Goal: Transaction & Acquisition: Obtain resource

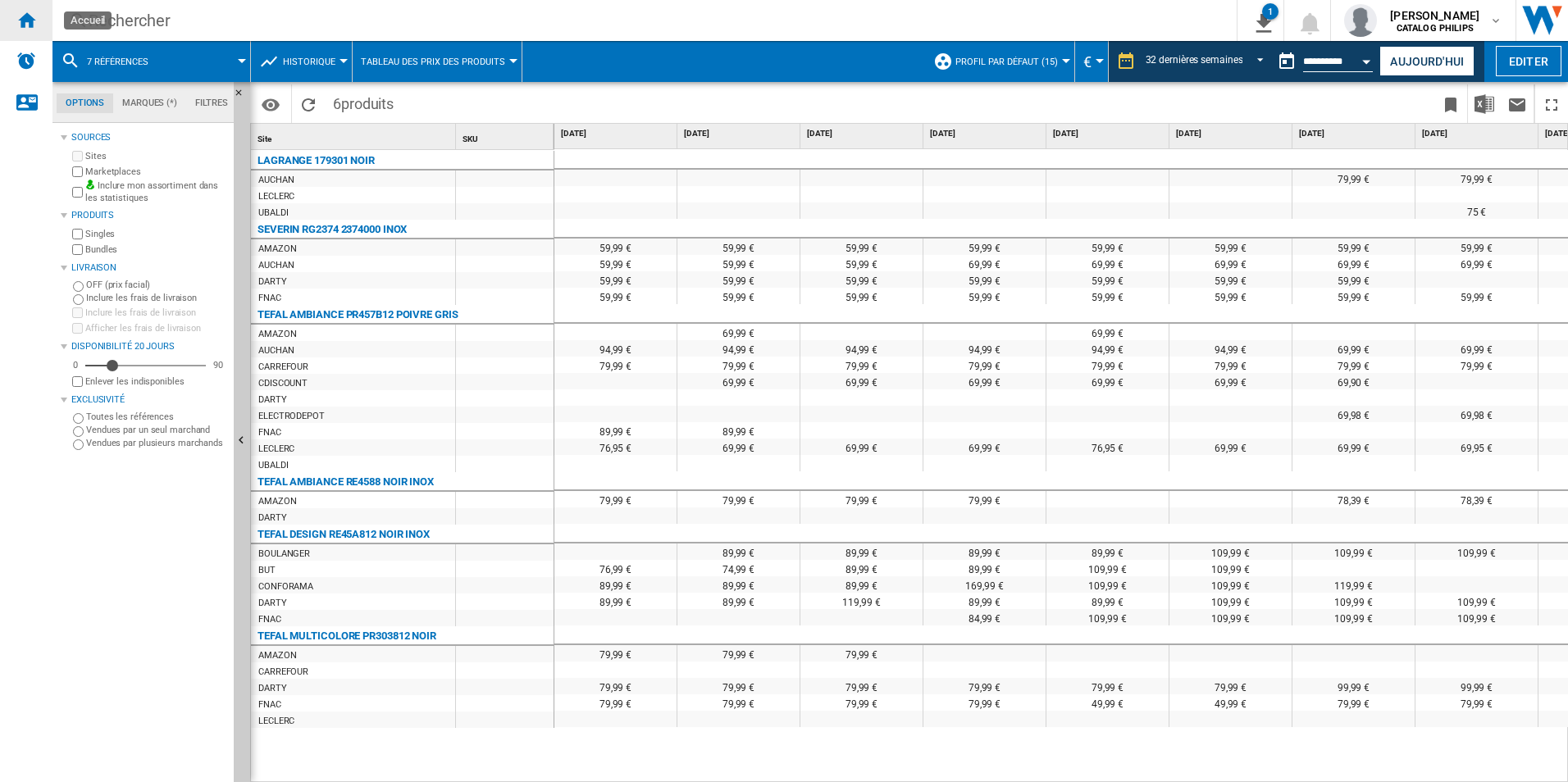
click at [35, 20] on ng-md-icon "Accueil" at bounding box center [26, 19] width 20 height 20
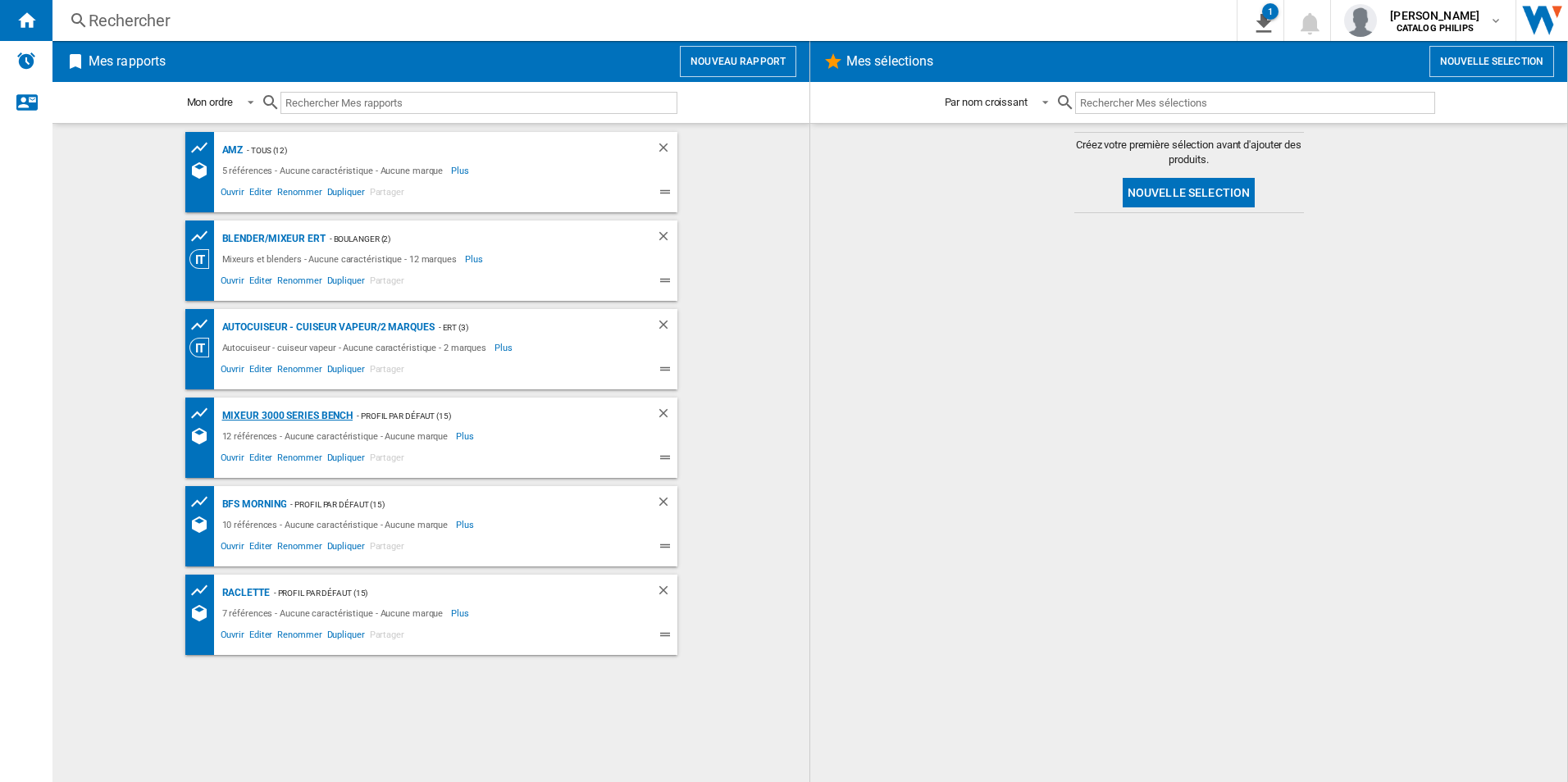
click at [321, 415] on div "Mixeur 3000 Series Bench" at bounding box center [285, 416] width 136 height 21
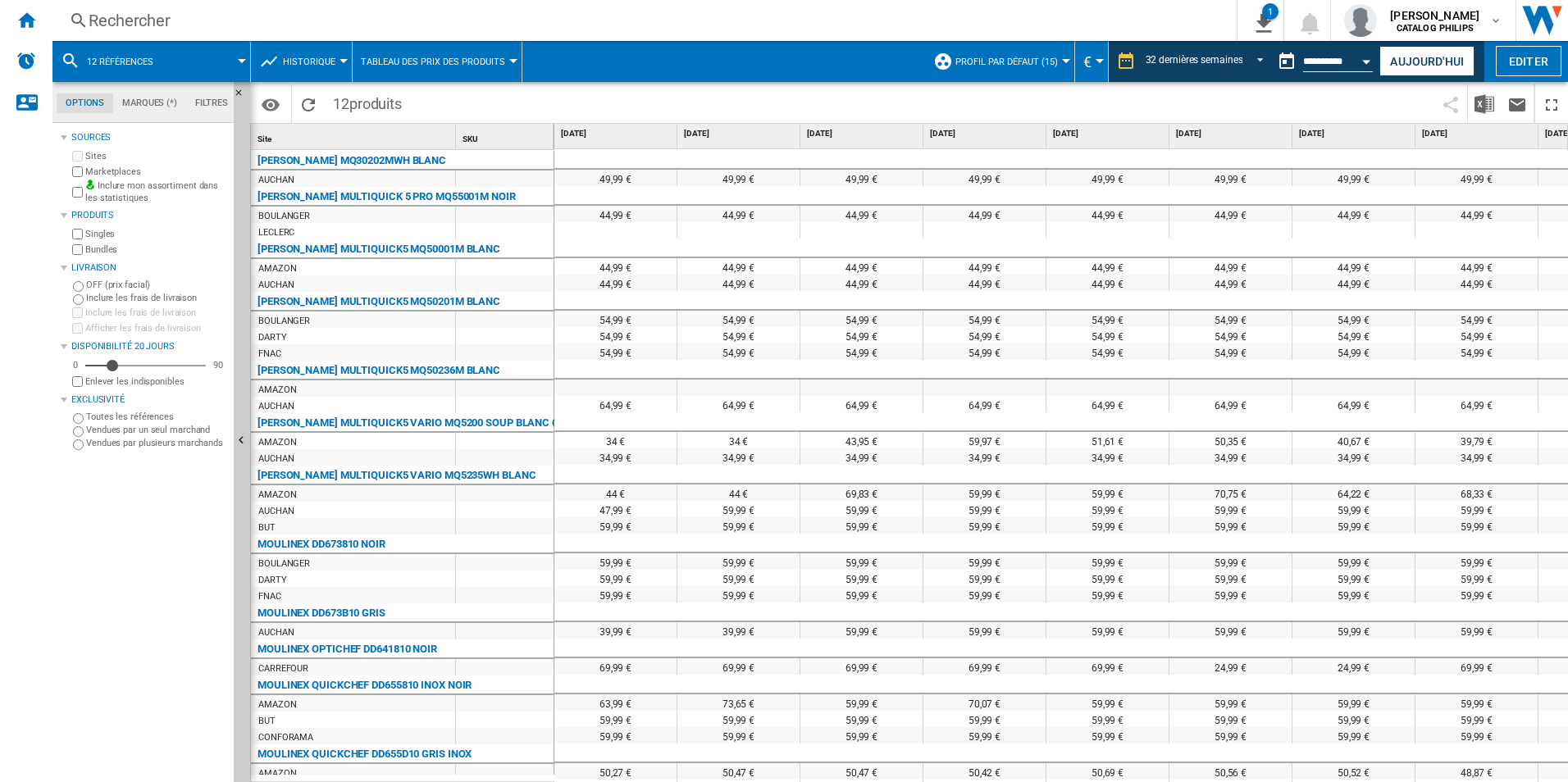
click at [501, 643] on div "MOULINEX OPTICHEF DD641810 NOIR" at bounding box center [405, 647] width 303 height 16
click at [1480, 101] on img "Télécharger au format Excel" at bounding box center [1484, 104] width 20 height 20
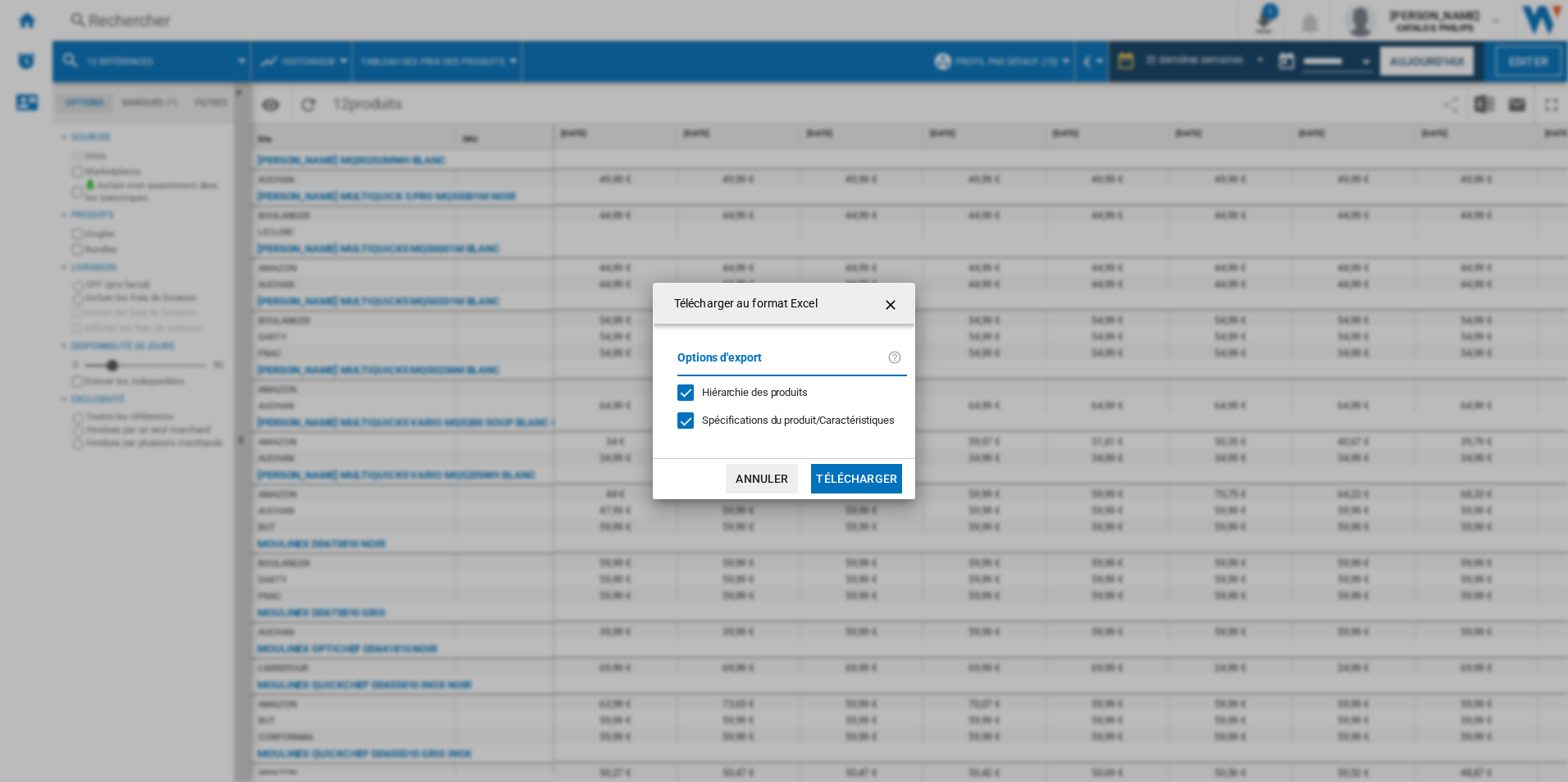
click at [858, 474] on button "Télécharger" at bounding box center [856, 479] width 91 height 29
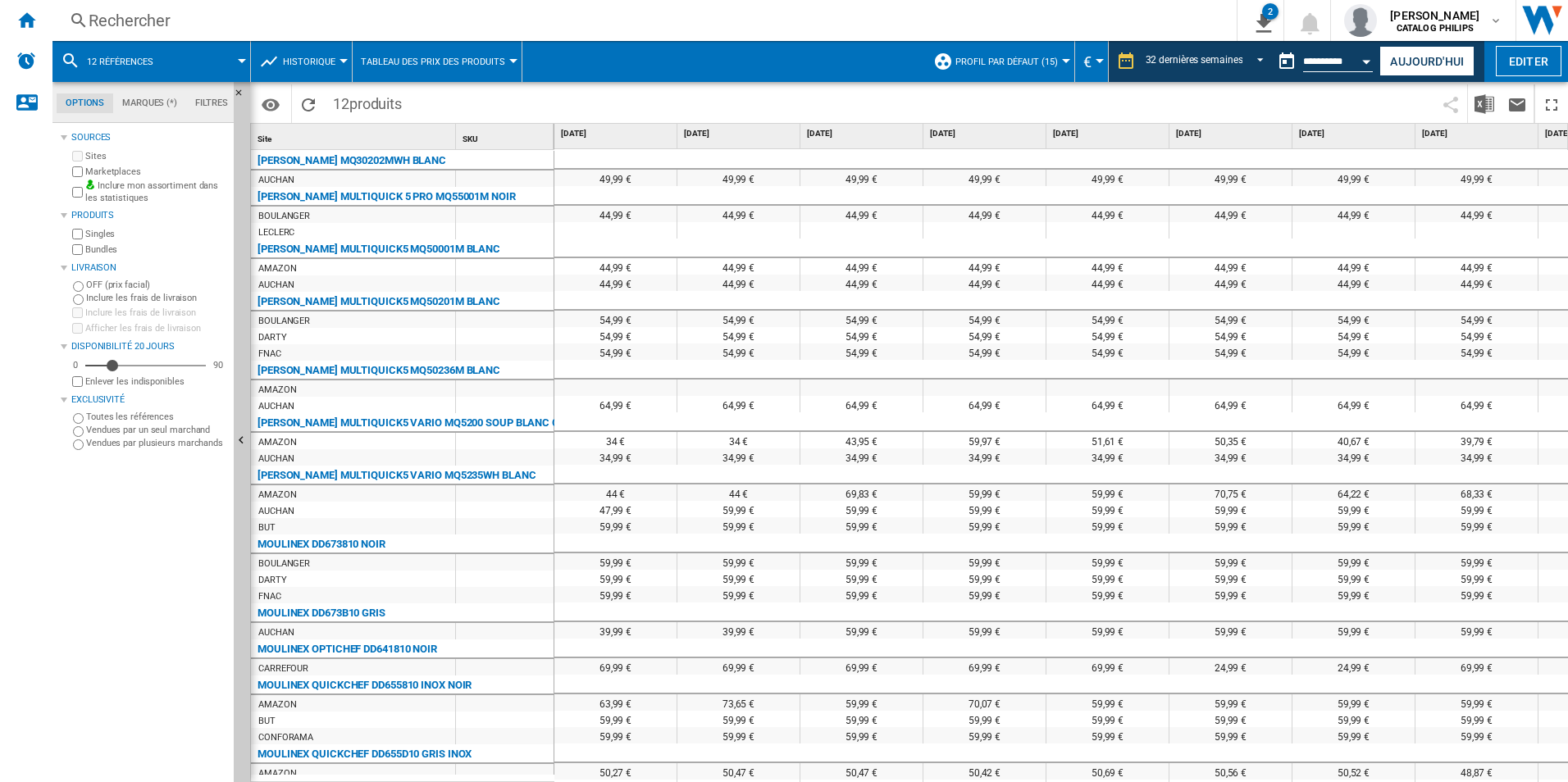
click at [1372, 67] on button "Open calendar" at bounding box center [1367, 59] width 29 height 29
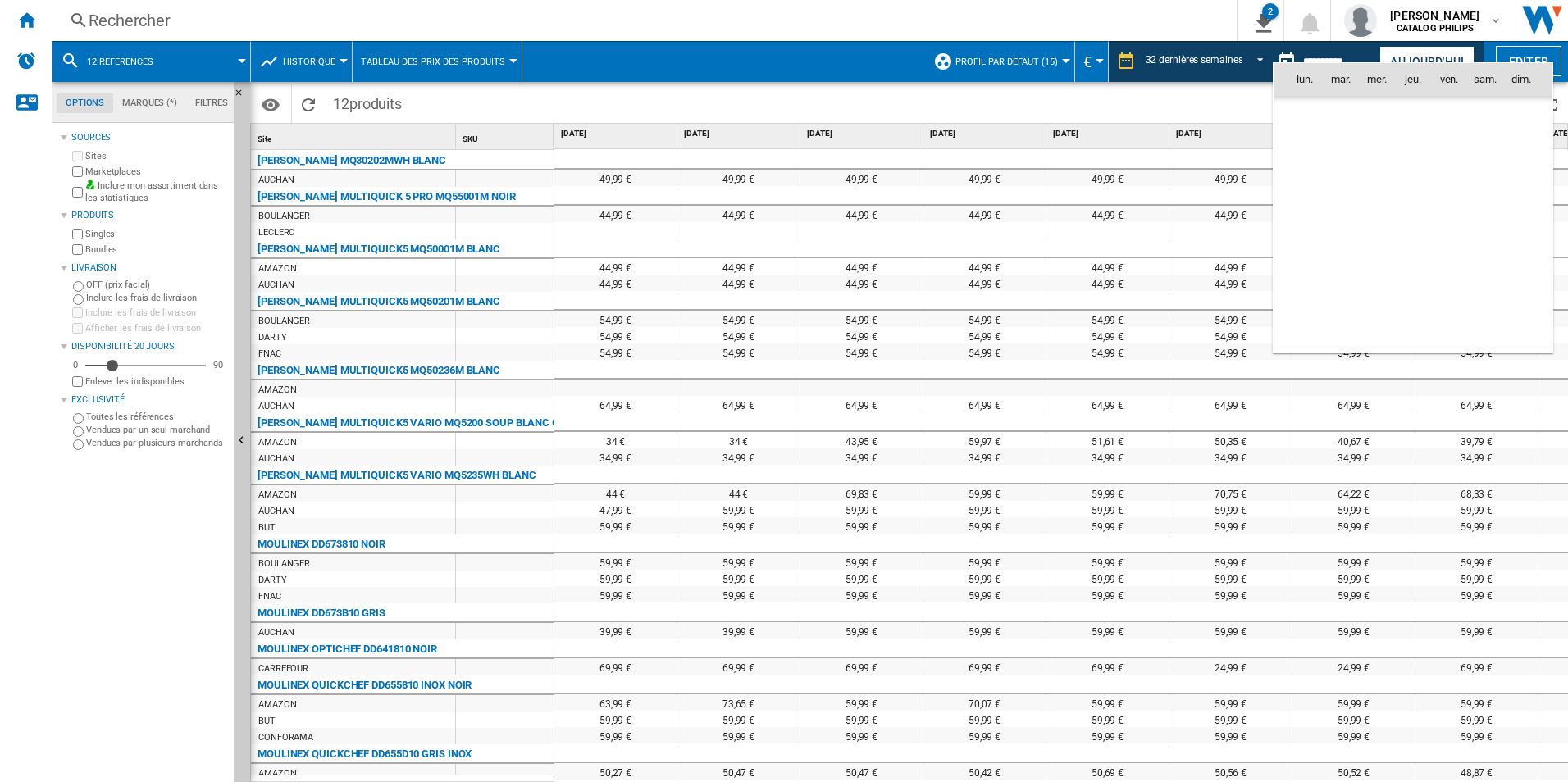
scroll to position [7822, 0]
click at [1344, 120] on md-icon "September 2025" at bounding box center [1336, 114] width 20 height 20
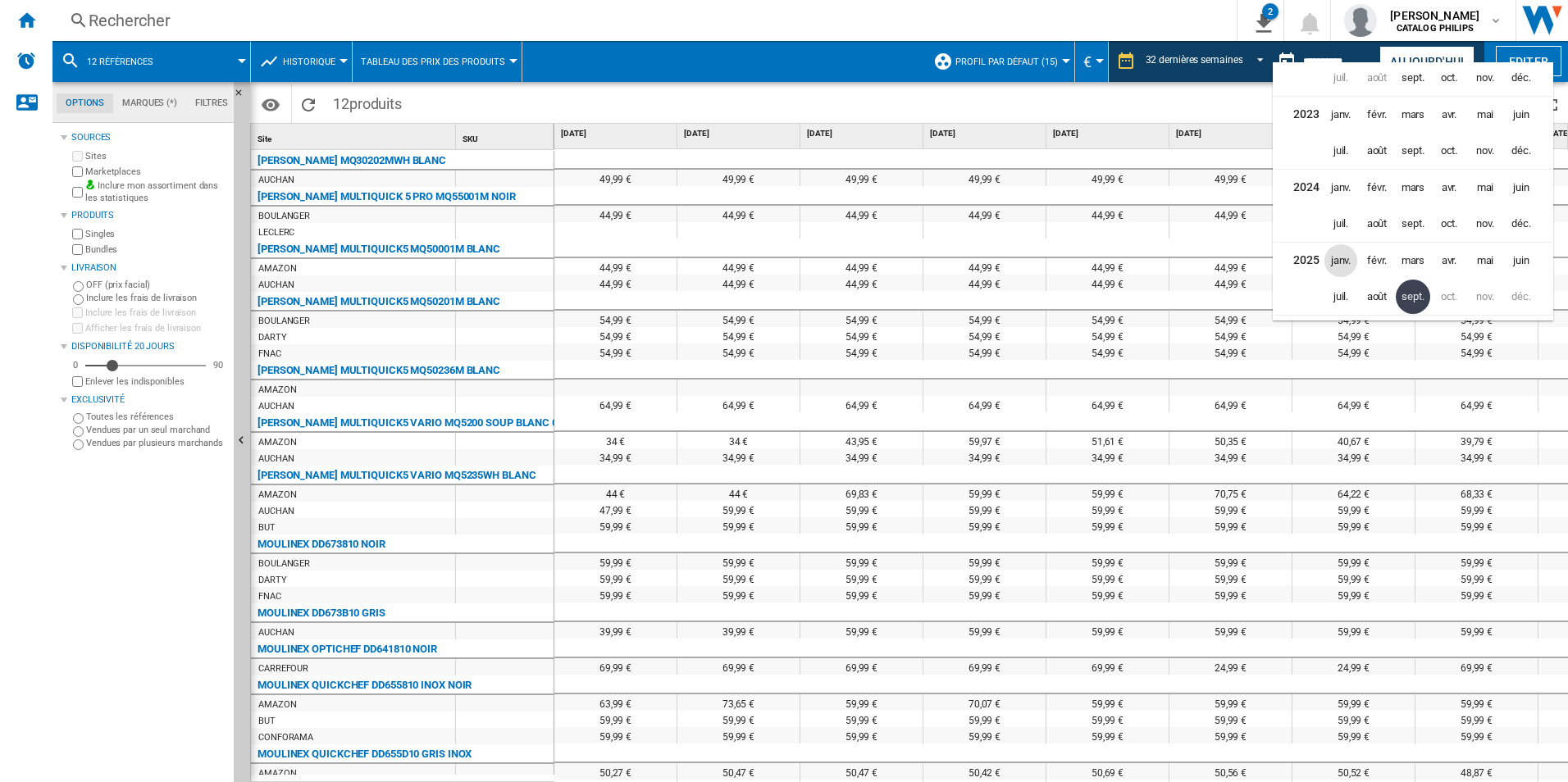
click at [1354, 260] on span "janv." at bounding box center [1341, 261] width 33 height 33
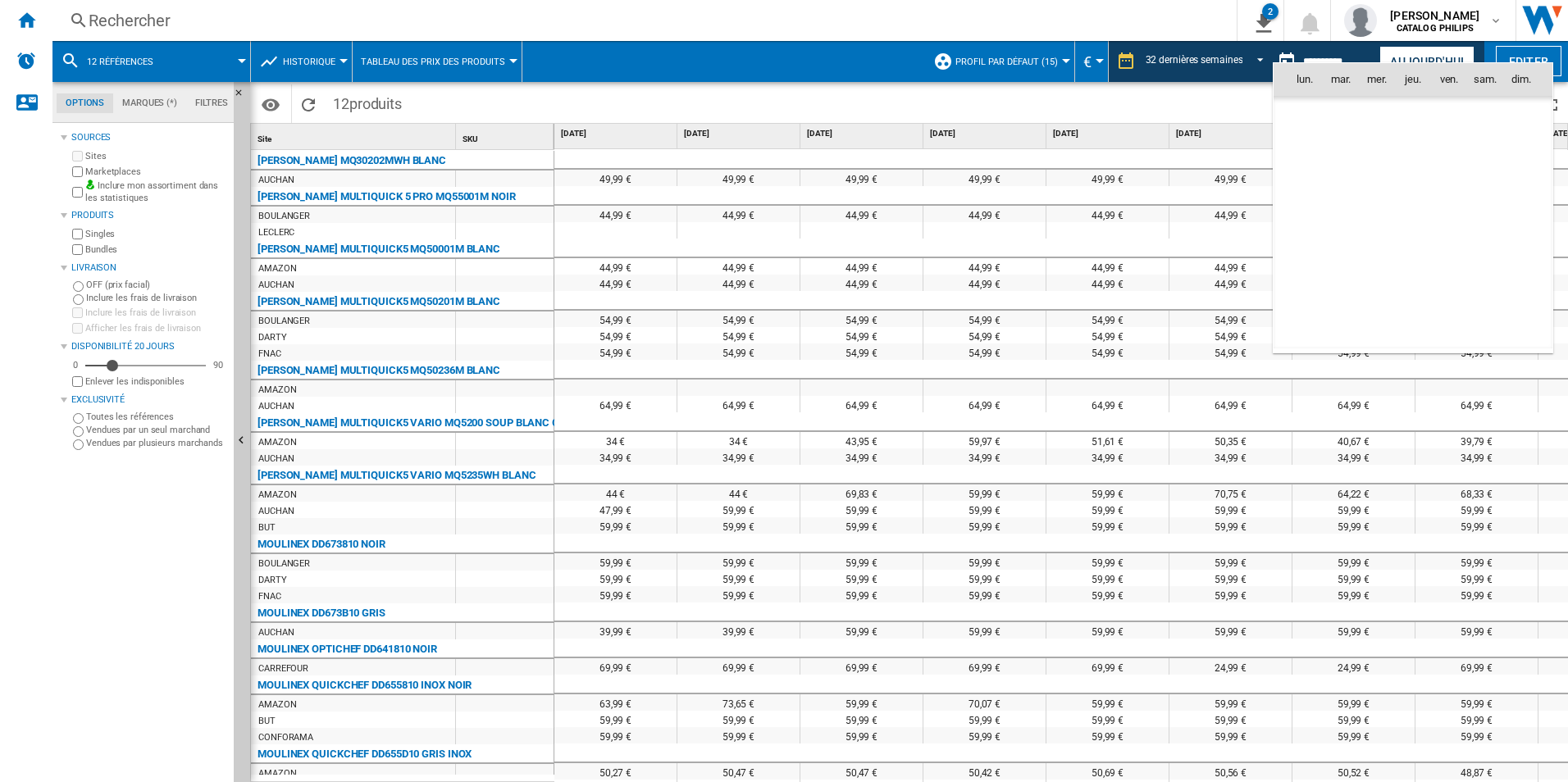
scroll to position [6083, 0]
click at [1526, 255] on span "26" at bounding box center [1521, 259] width 33 height 33
type input "**********"
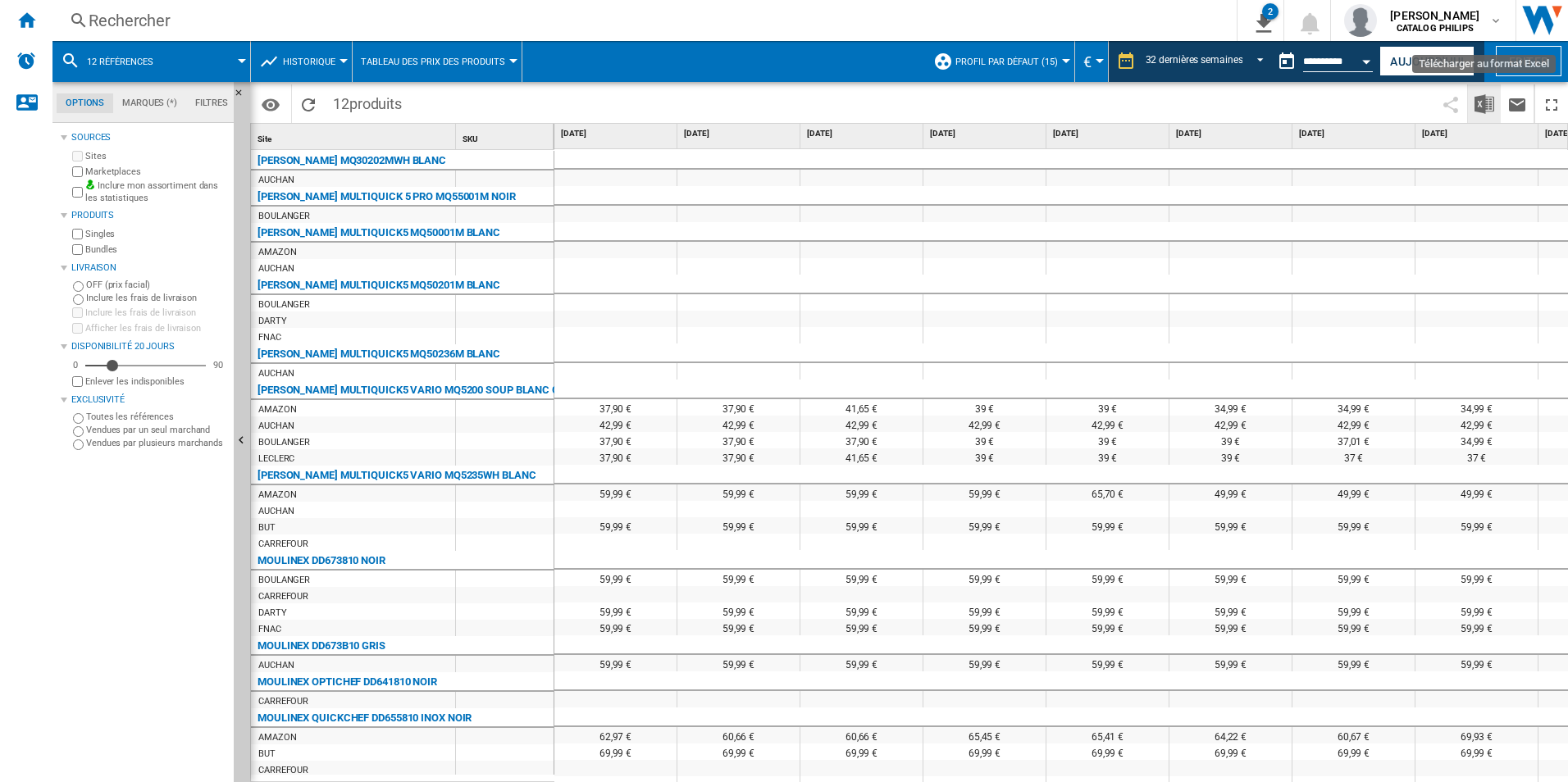
click at [1487, 112] on img "Télécharger au format Excel" at bounding box center [1484, 104] width 20 height 20
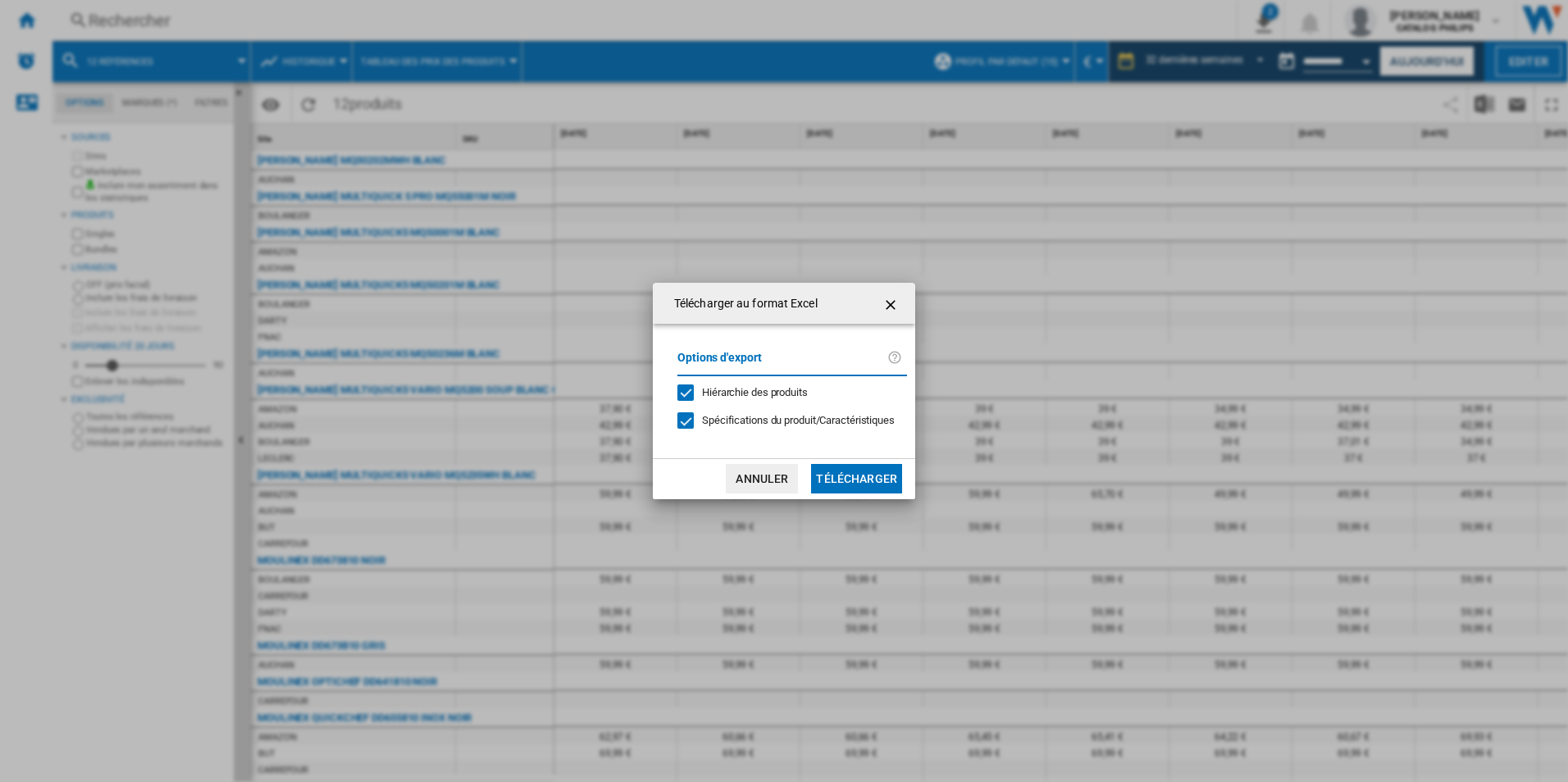
click at [842, 483] on button "Télécharger" at bounding box center [856, 479] width 91 height 29
